Goal: Transaction & Acquisition: Purchase product/service

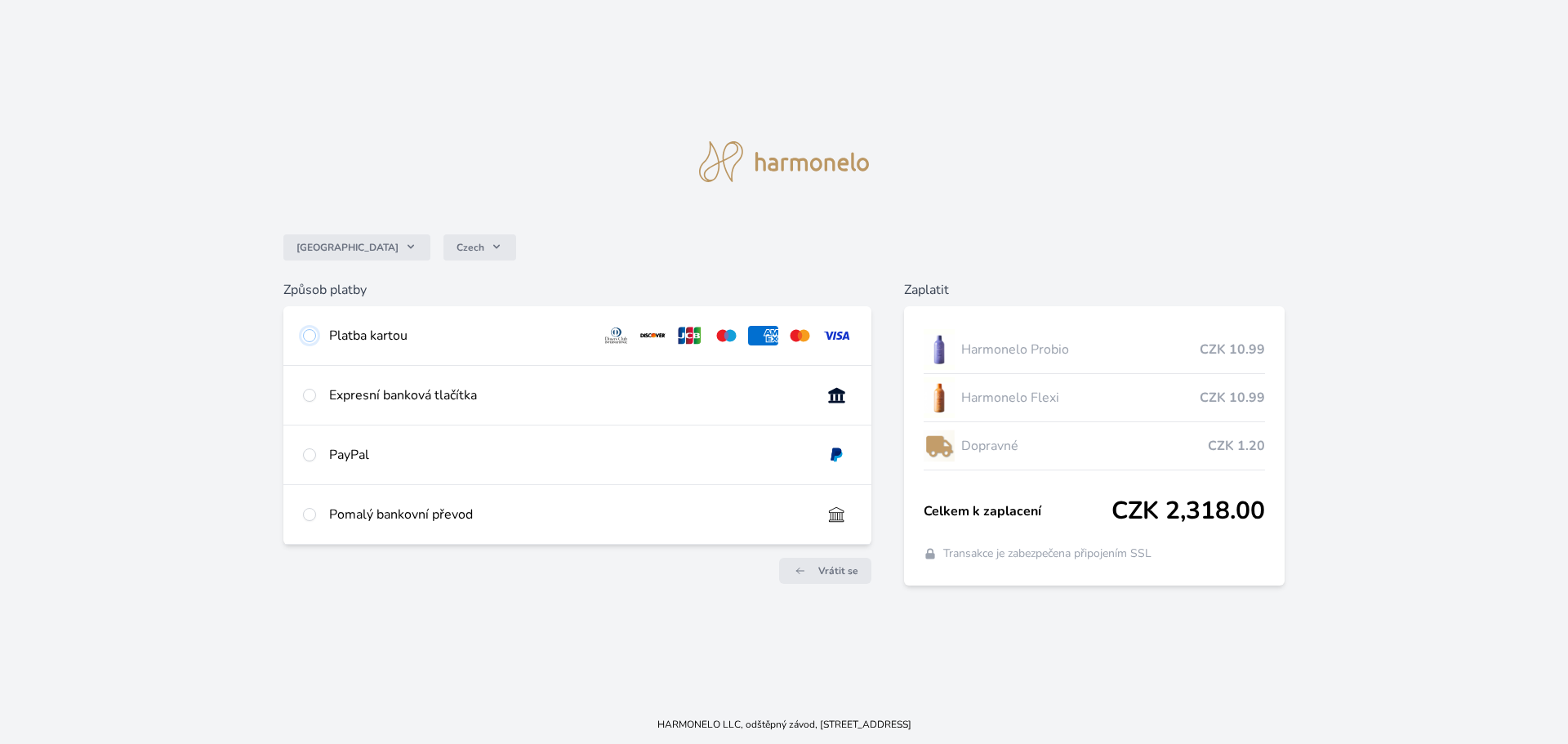
click at [305, 334] on input "radio" at bounding box center [310, 336] width 14 height 14
radio input "true"
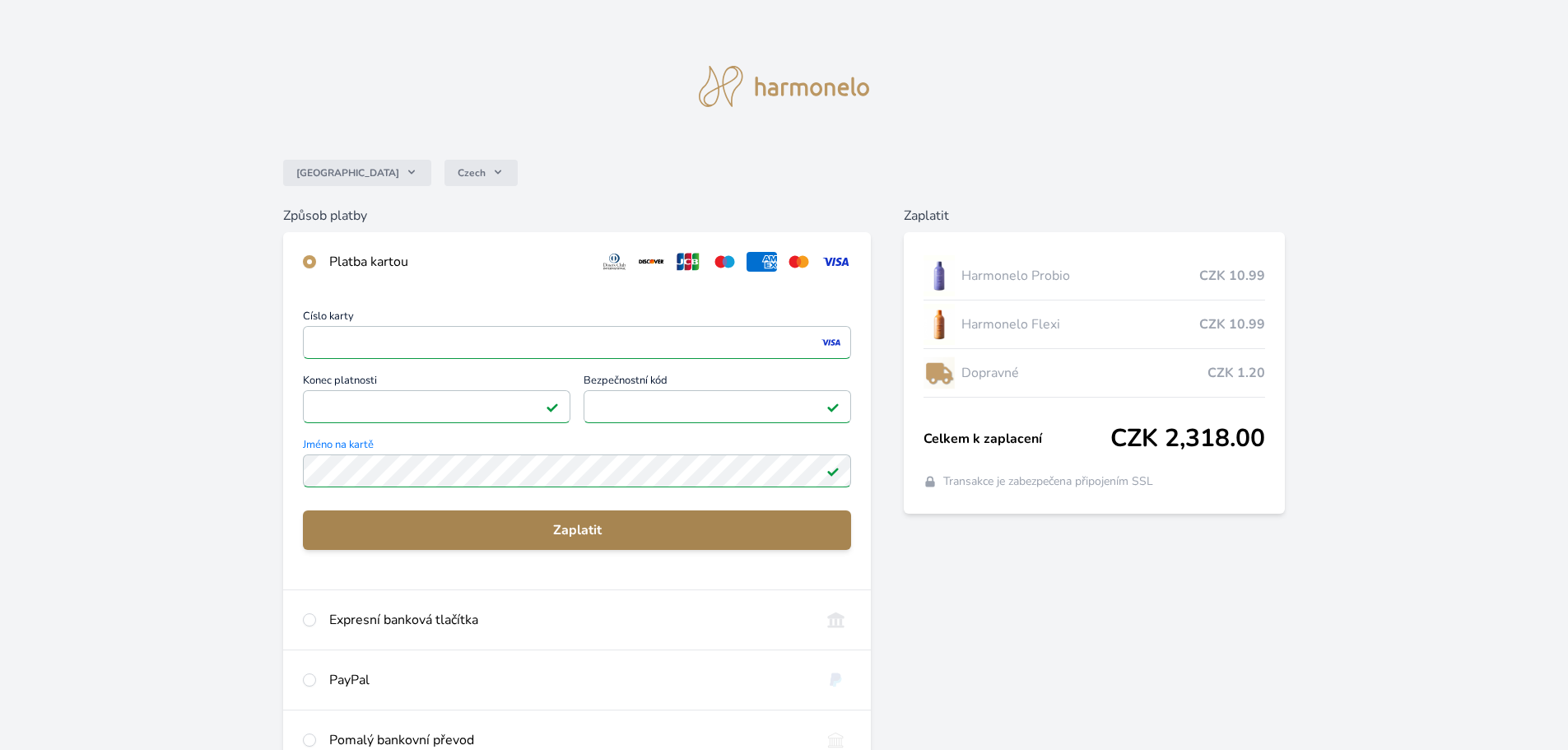
click at [563, 539] on span "Zaplatit" at bounding box center [578, 530] width 522 height 19
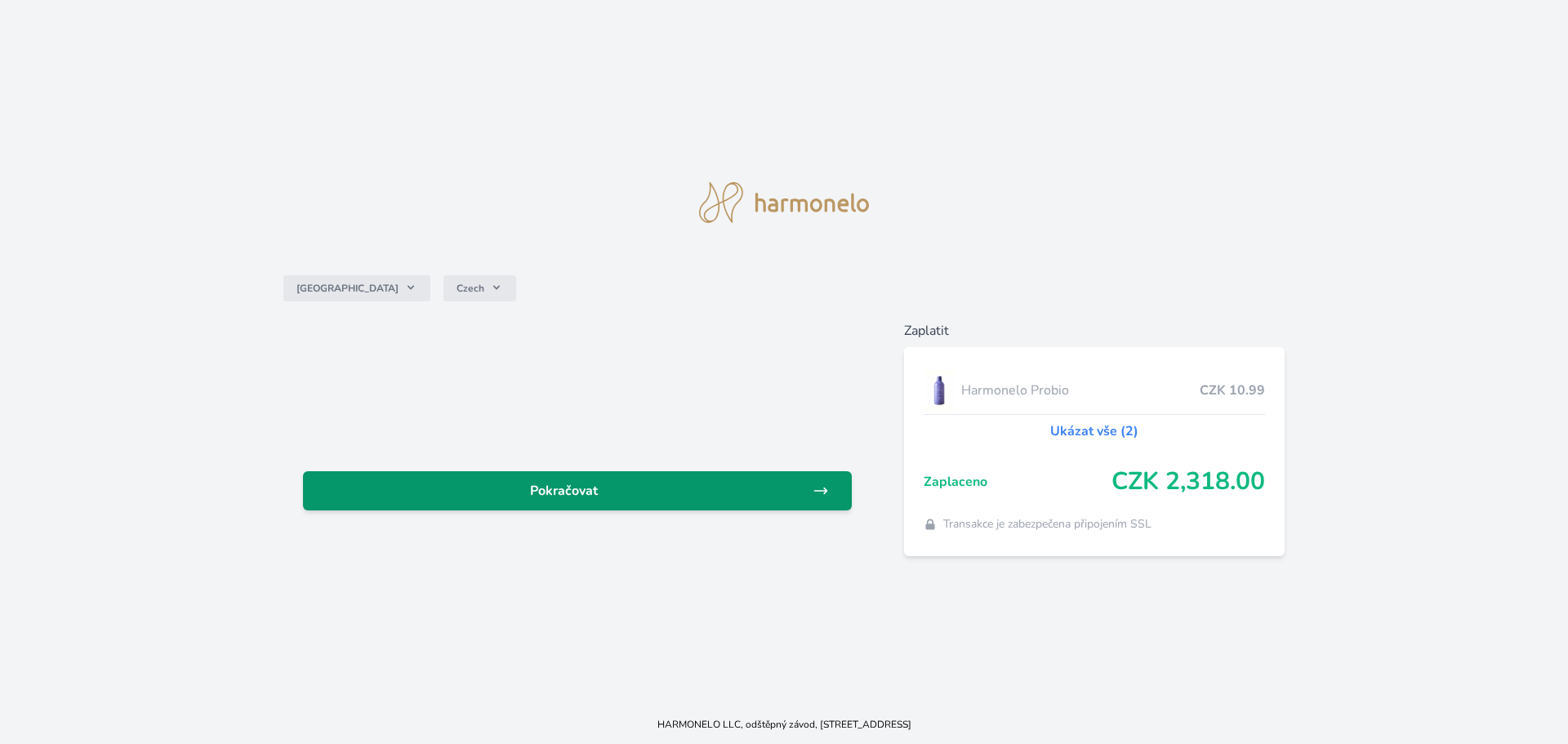
click at [582, 486] on span "Pokračovat" at bounding box center [564, 491] width 497 height 19
